Goal: Check status: Verify the current state of an ongoing process or item

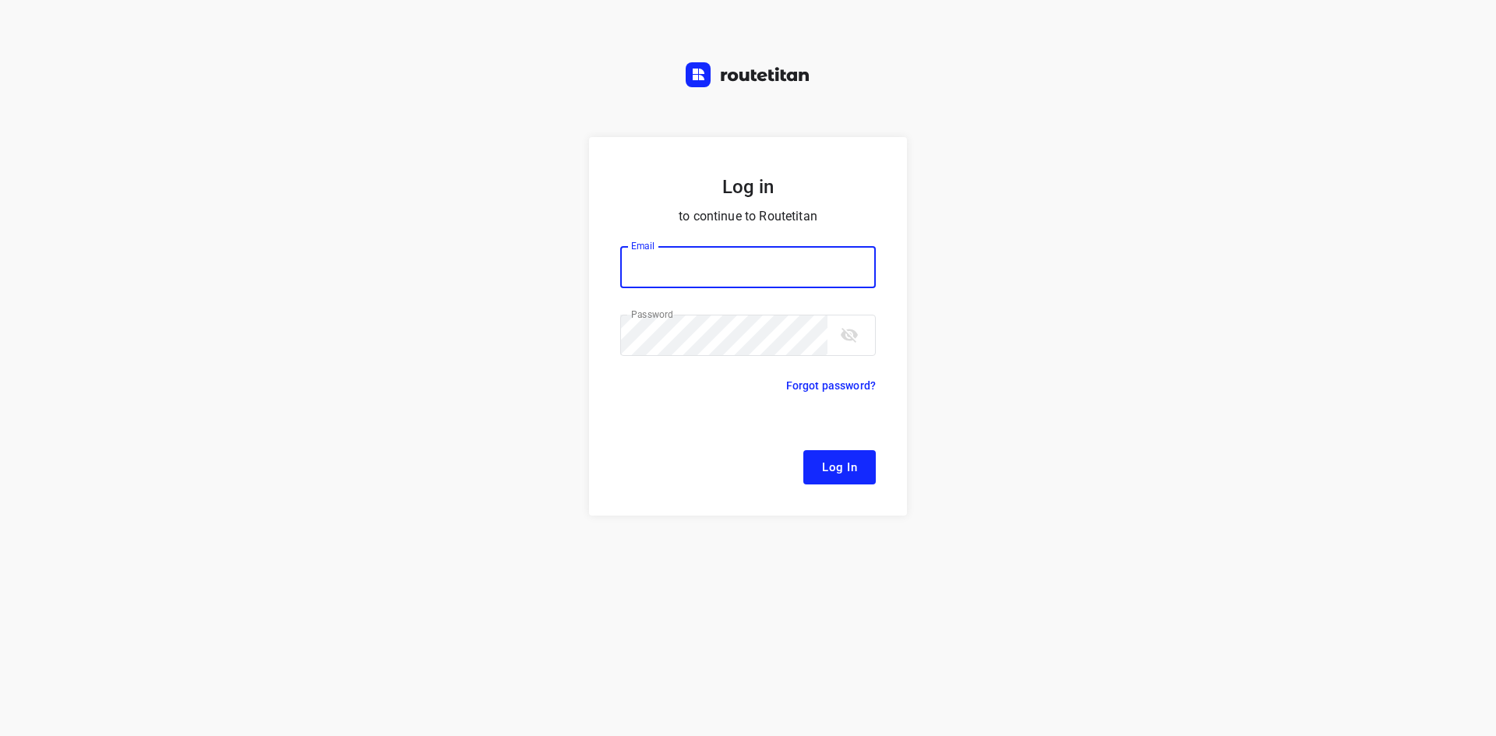
type input "[EMAIL_ADDRESS][DOMAIN_NAME]"
click at [834, 464] on span "Log In" at bounding box center [839, 467] width 35 height 20
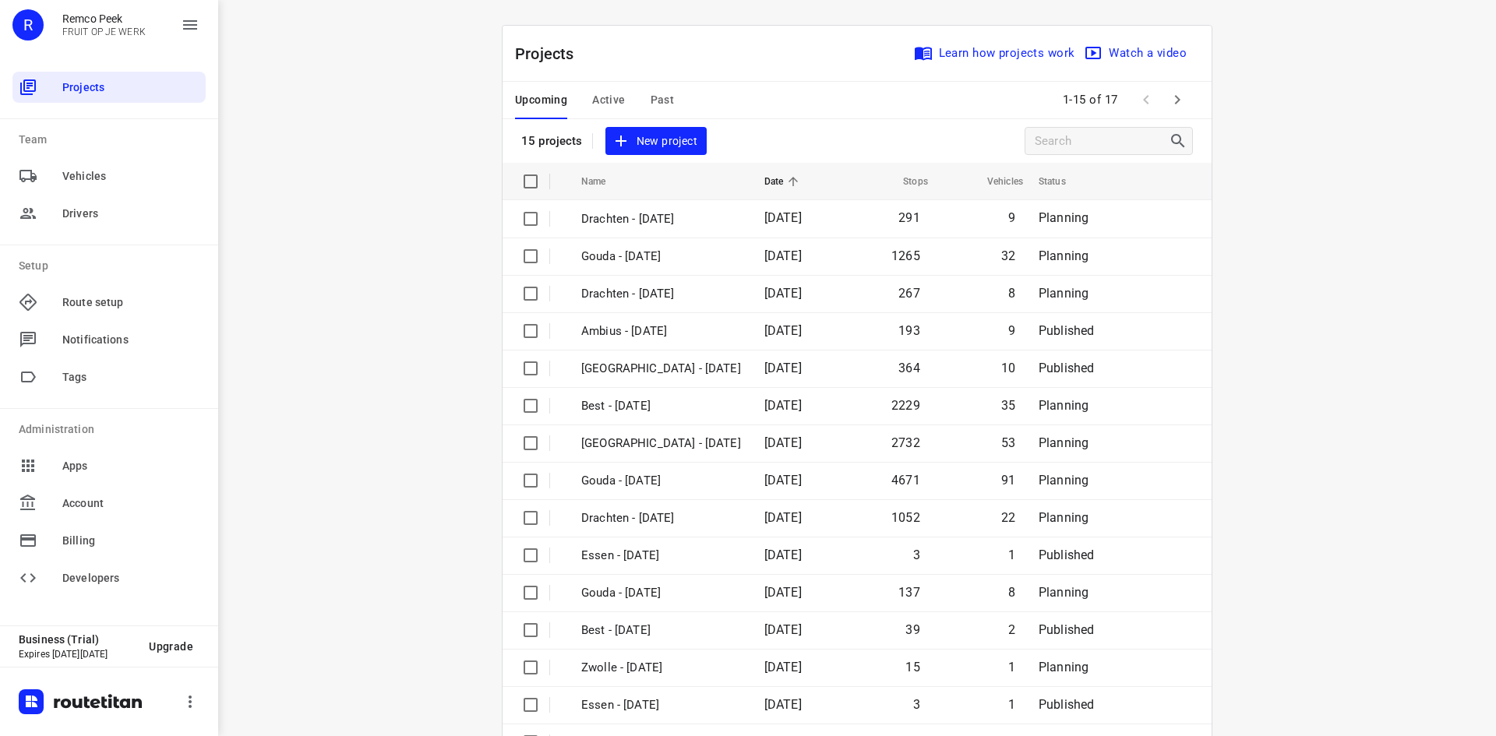
click at [592, 93] on span "Active" at bounding box center [608, 99] width 33 height 19
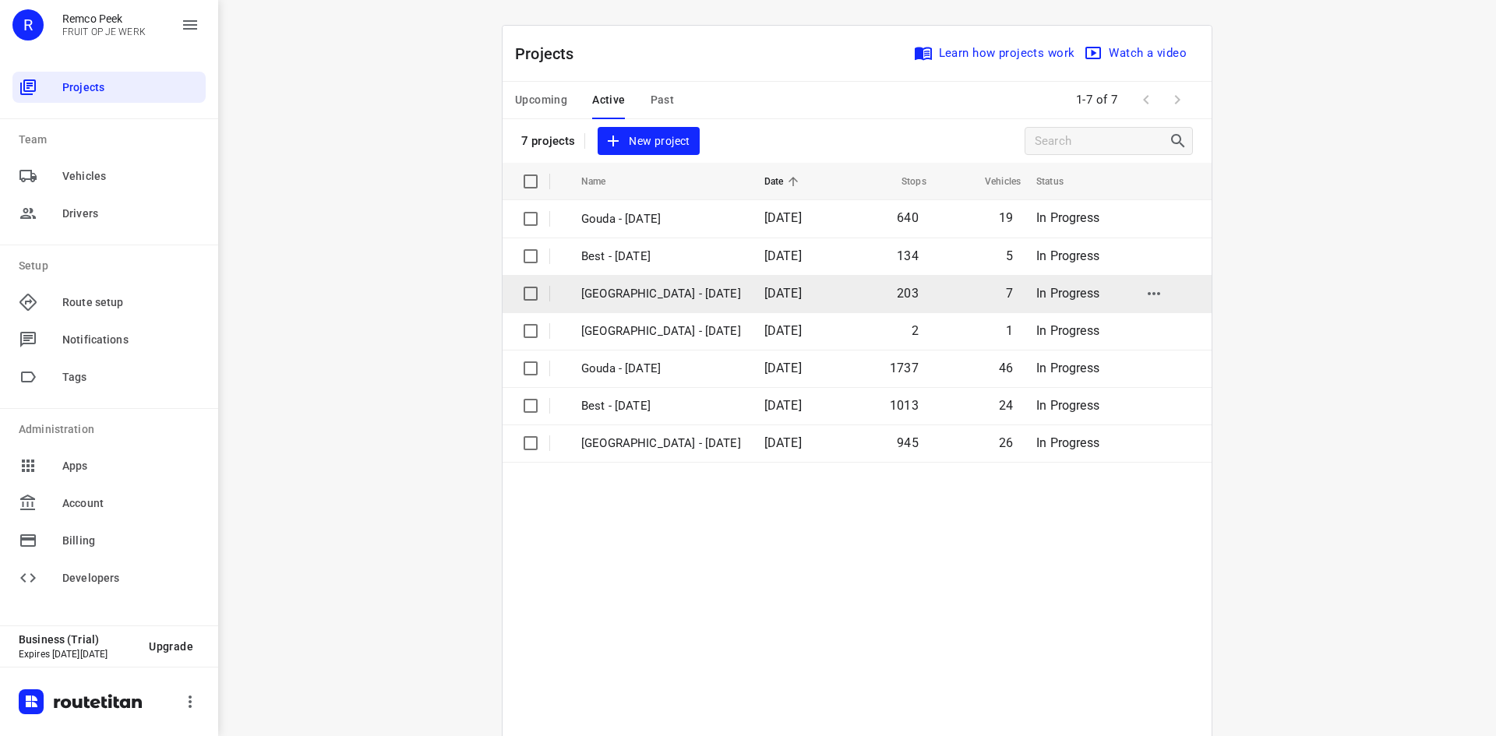
click at [615, 301] on p "[GEOGRAPHIC_DATA] - [DATE]" at bounding box center [661, 294] width 160 height 18
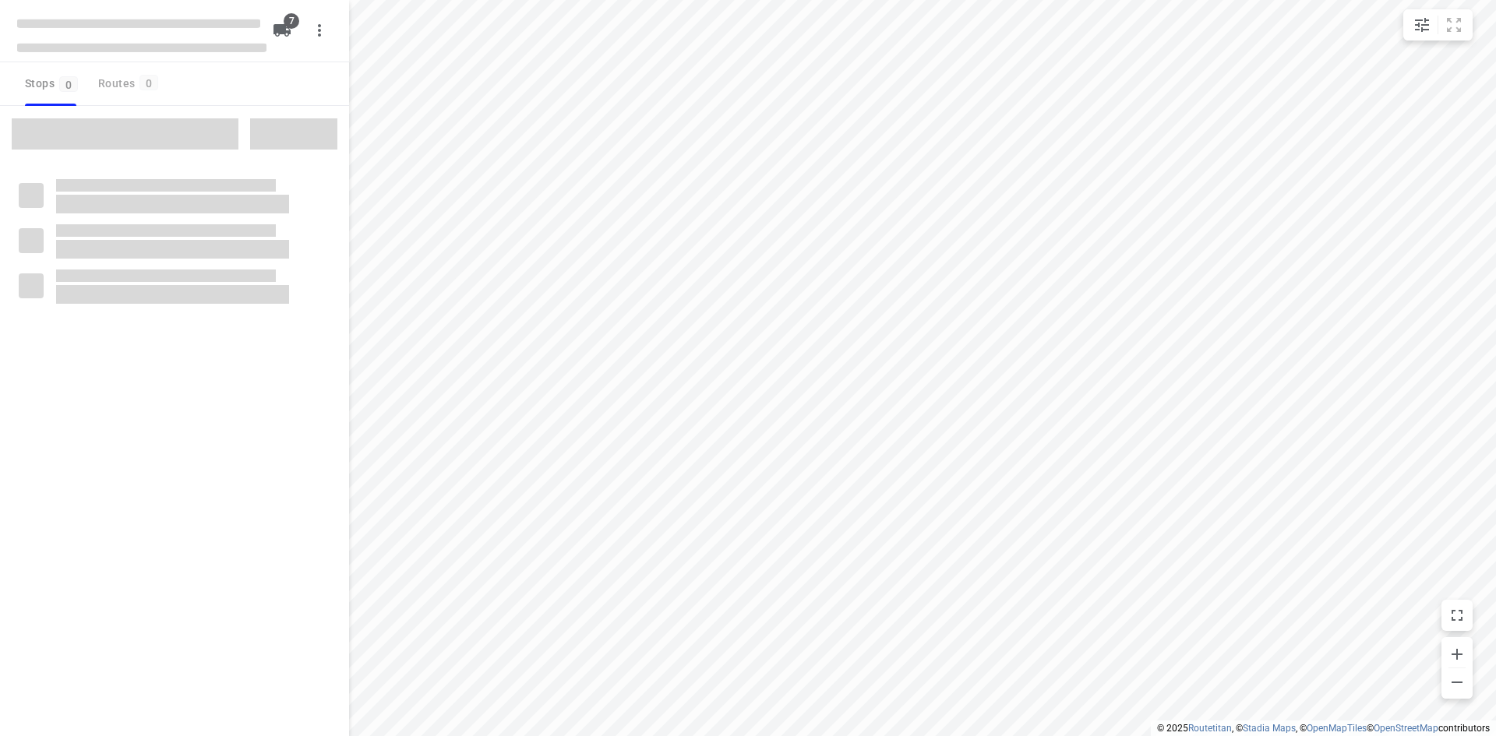
type input "distance"
